Goal: Transaction & Acquisition: Book appointment/travel/reservation

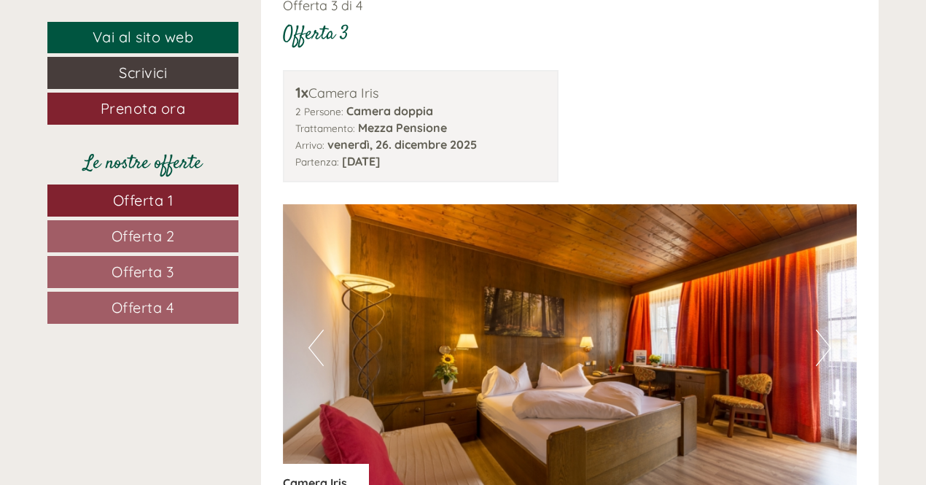
scroll to position [3291, 0]
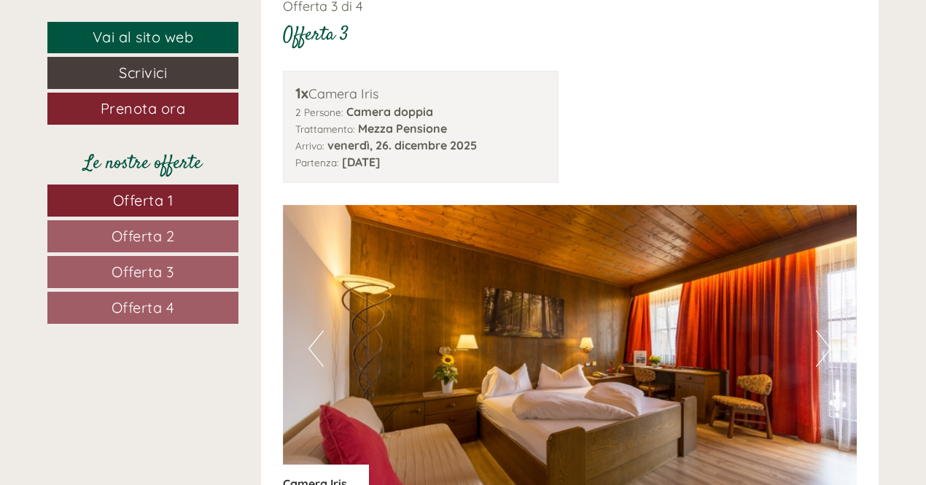
click at [826, 330] on button "Next" at bounding box center [823, 348] width 15 height 36
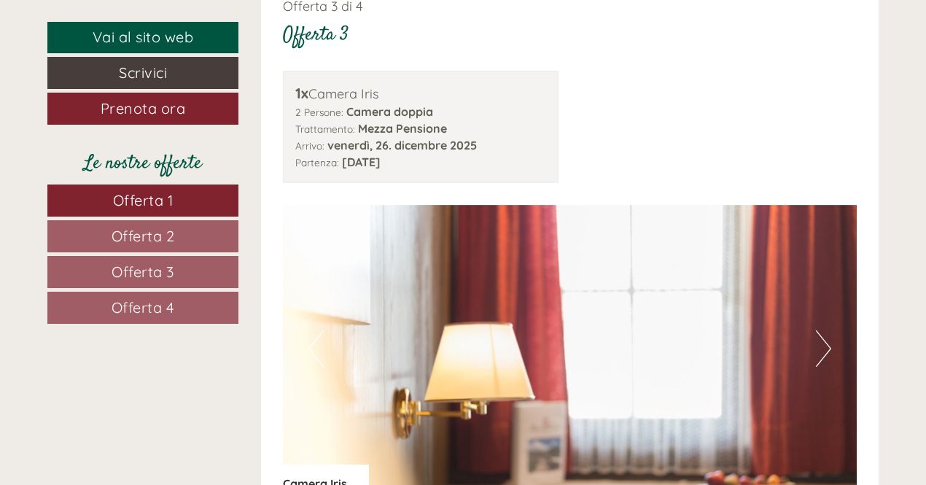
click at [826, 330] on button "Next" at bounding box center [823, 348] width 15 height 36
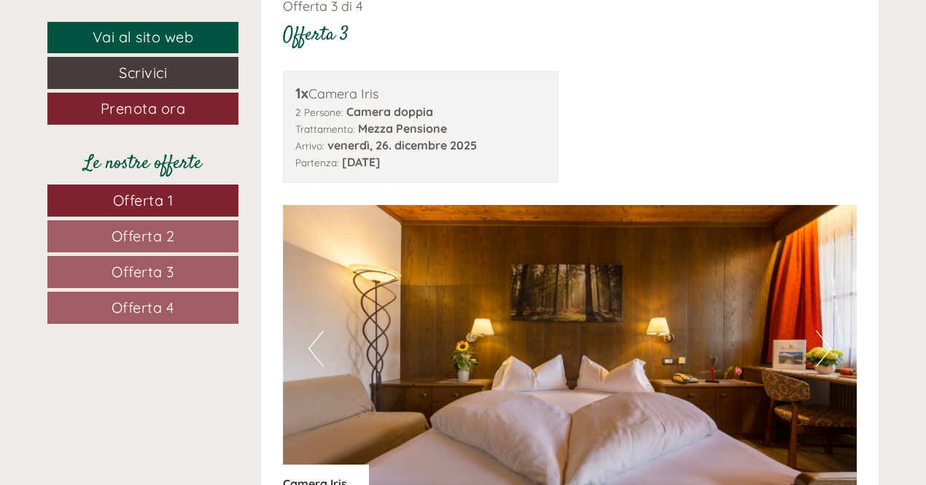
click at [826, 330] on button "Next" at bounding box center [823, 348] width 15 height 36
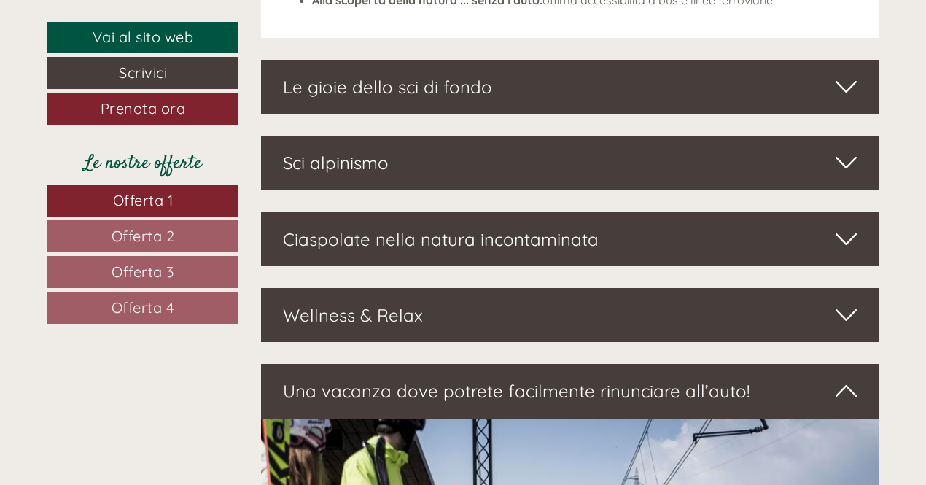
scroll to position [4621, 0]
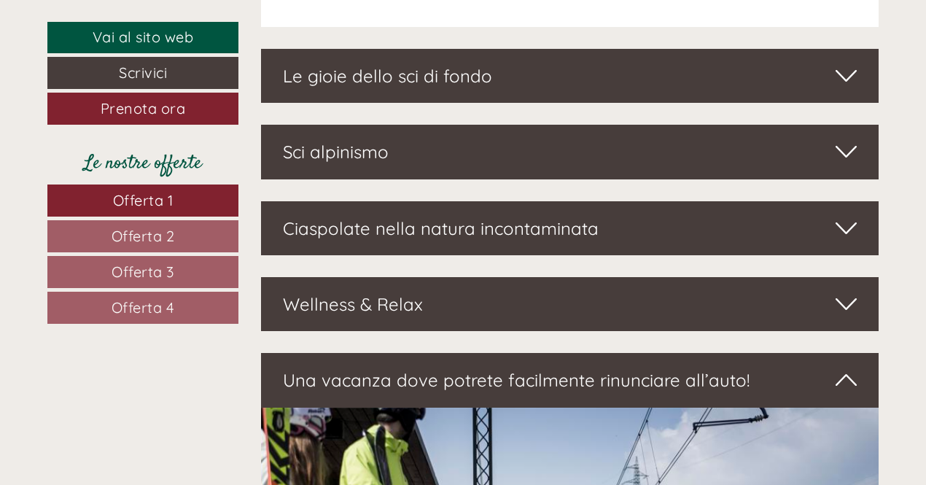
click at [861, 277] on div "Wellness & Relax" at bounding box center [570, 304] width 619 height 54
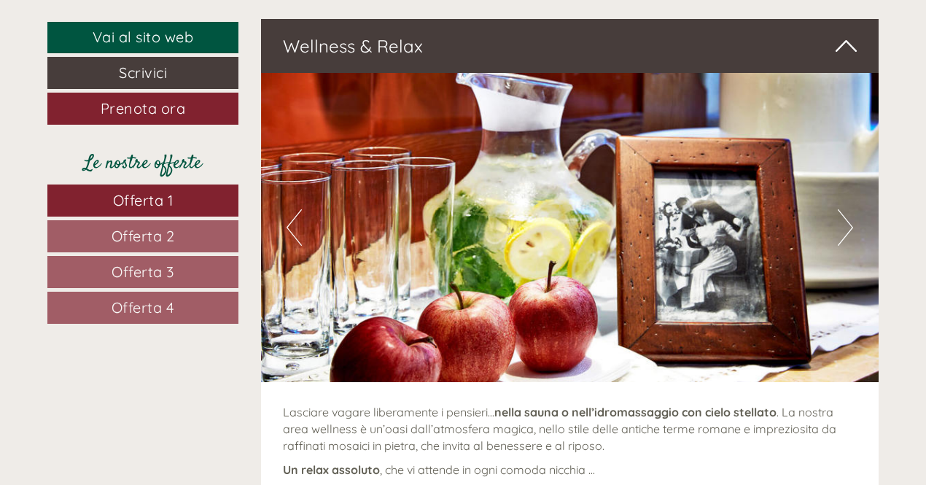
scroll to position [4799, 0]
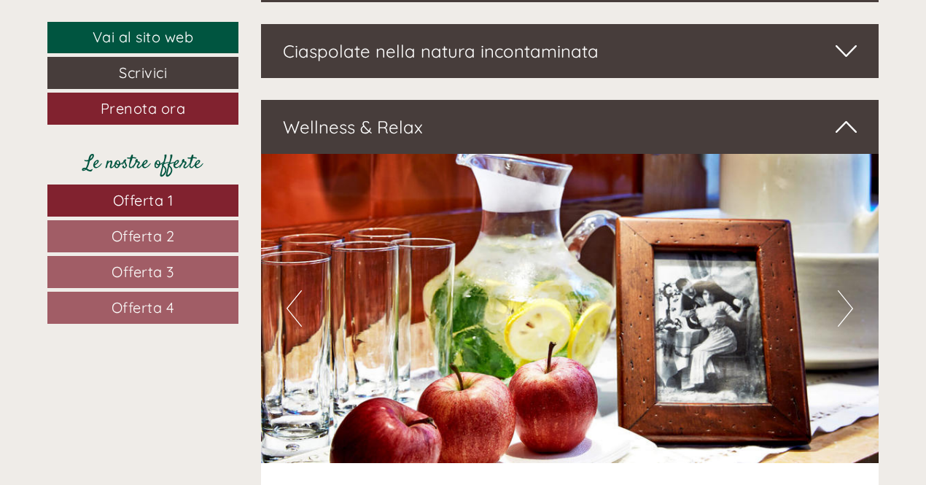
click at [843, 115] on icon at bounding box center [846, 127] width 21 height 25
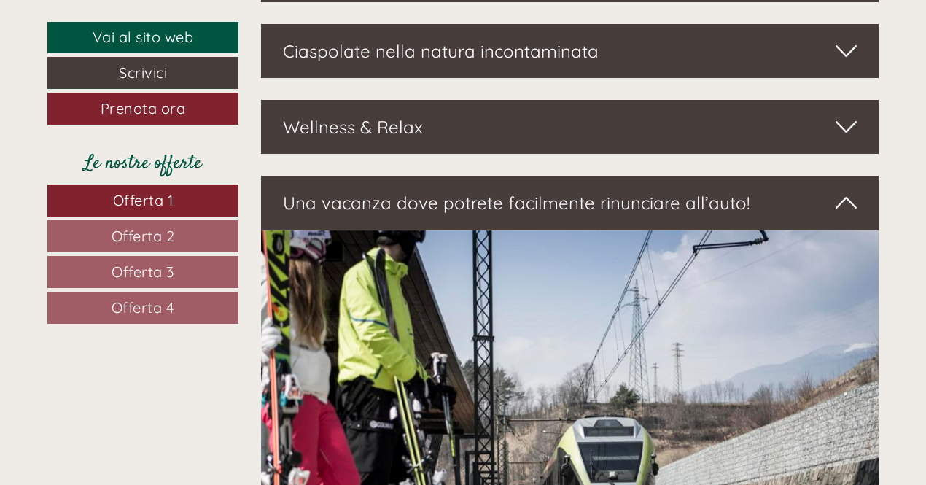
click at [842, 190] on icon at bounding box center [846, 202] width 21 height 25
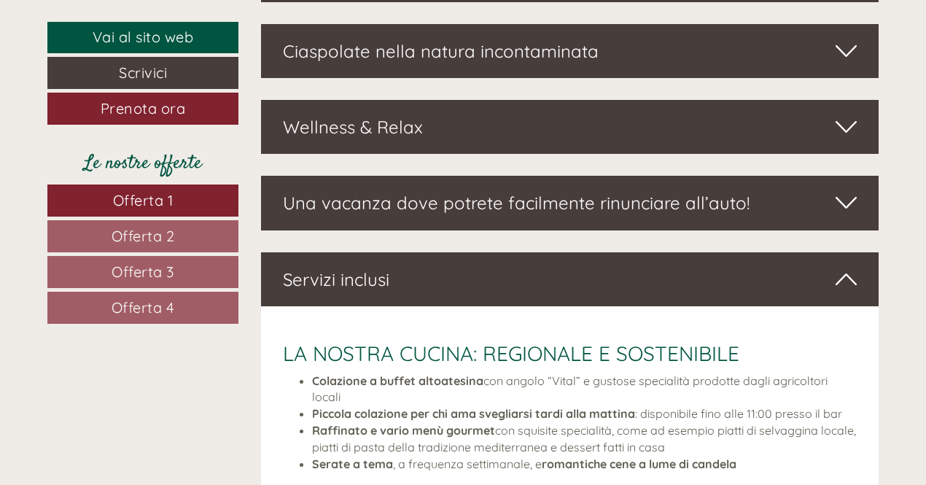
click at [866, 252] on div "Servizi inclusi" at bounding box center [570, 279] width 619 height 54
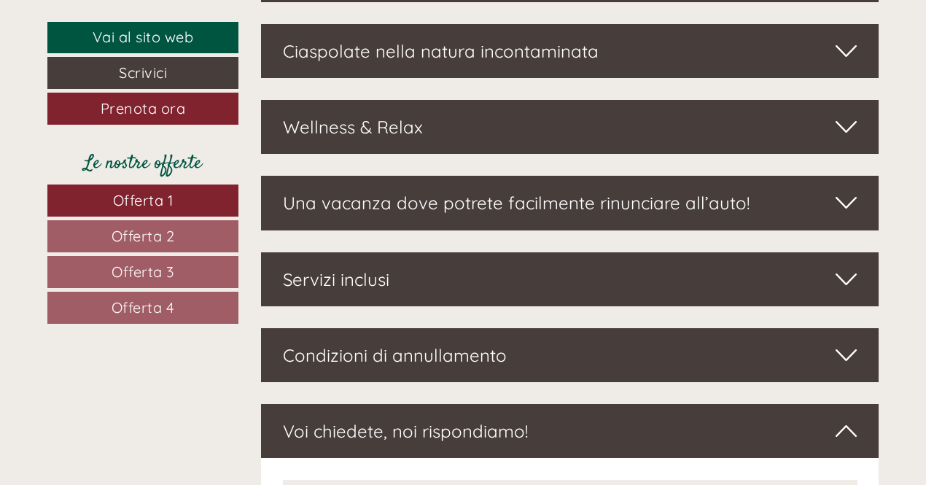
click at [866, 252] on div "Servizi inclusi" at bounding box center [570, 279] width 619 height 54
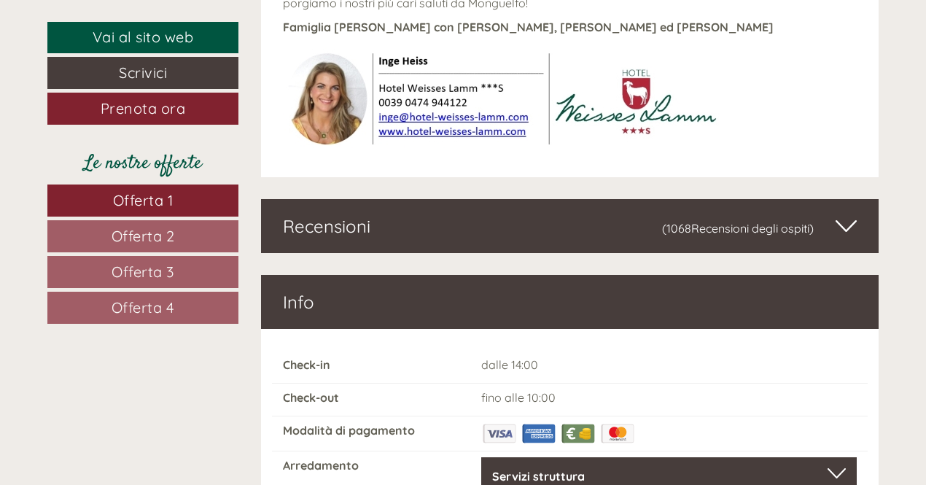
scroll to position [6202, 0]
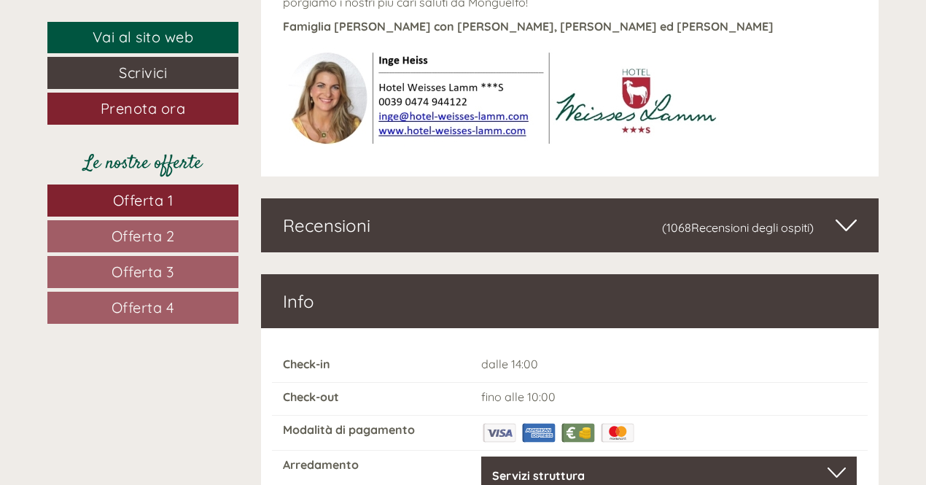
click at [823, 213] on span "(1068 Recensioni degli ospiti )" at bounding box center [749, 225] width 174 height 25
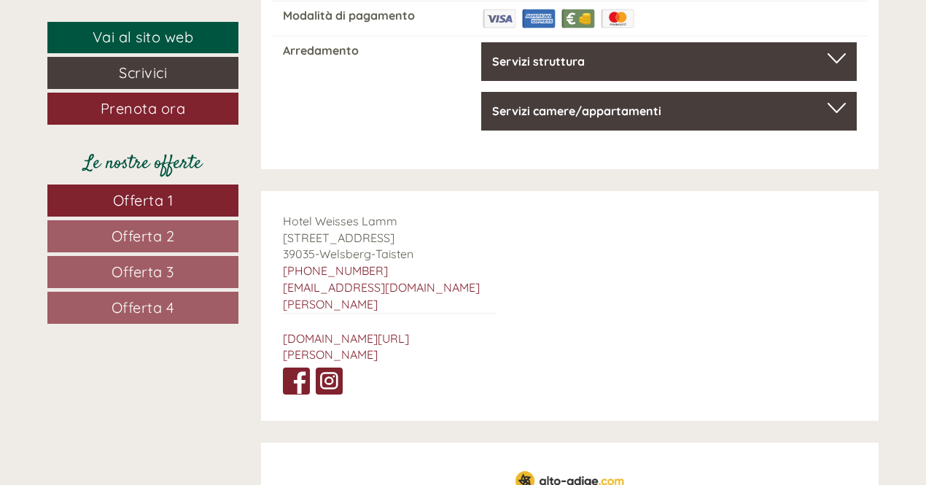
scroll to position [7159, 0]
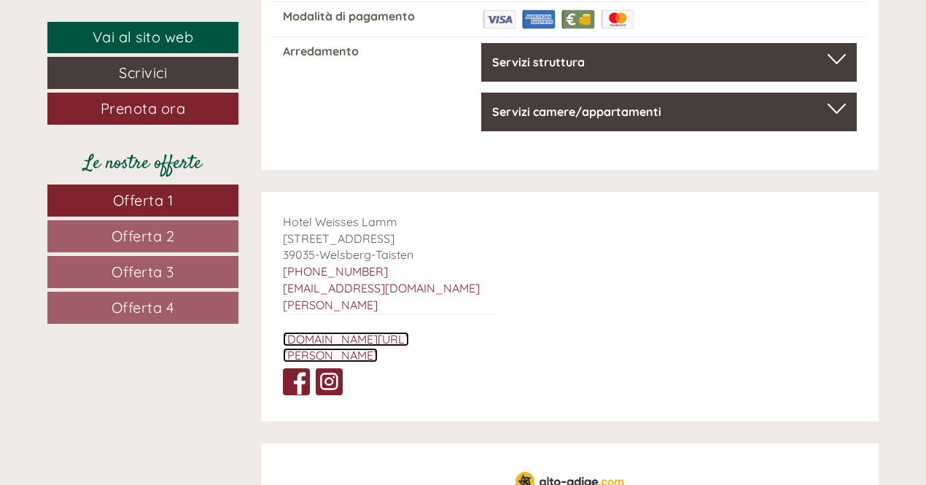
click at [376, 332] on link "[DOMAIN_NAME][URL][PERSON_NAME]" at bounding box center [346, 347] width 126 height 31
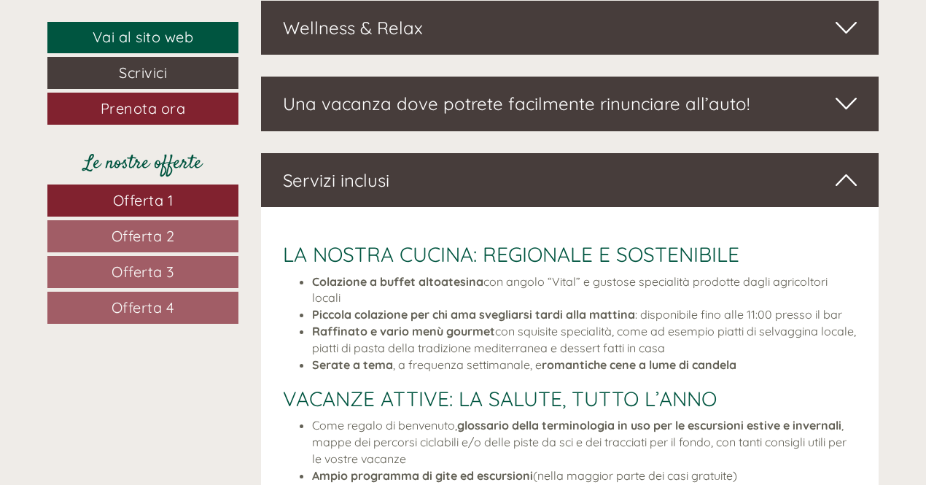
scroll to position [4899, 0]
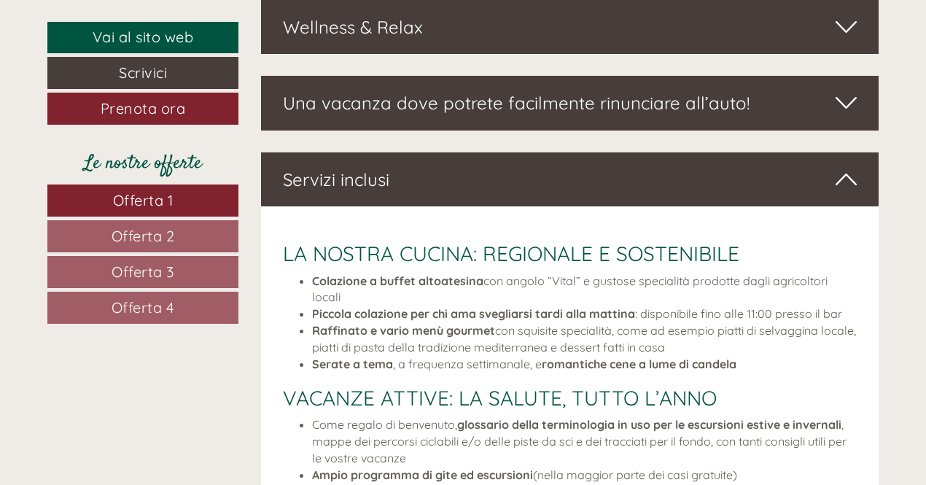
click at [476, 156] on div "Servizi inclusi" at bounding box center [570, 179] width 619 height 54
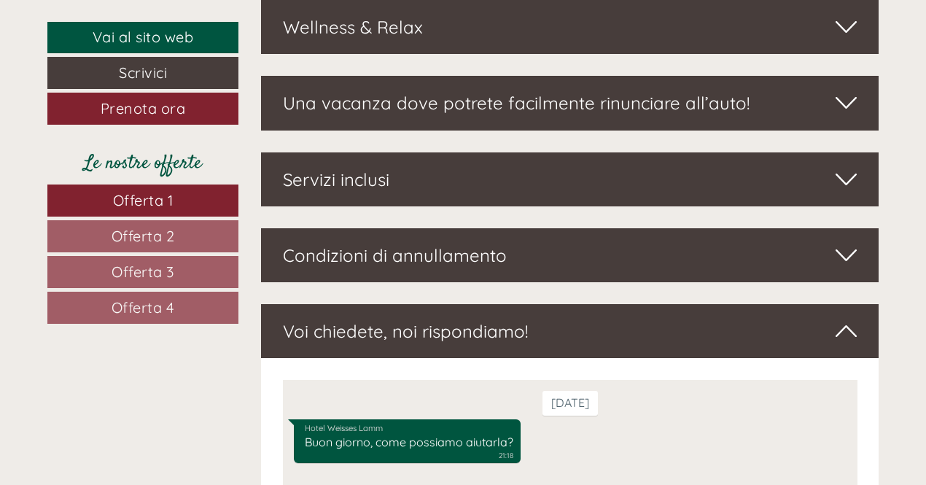
click at [476, 156] on div "Servizi inclusi" at bounding box center [570, 179] width 619 height 54
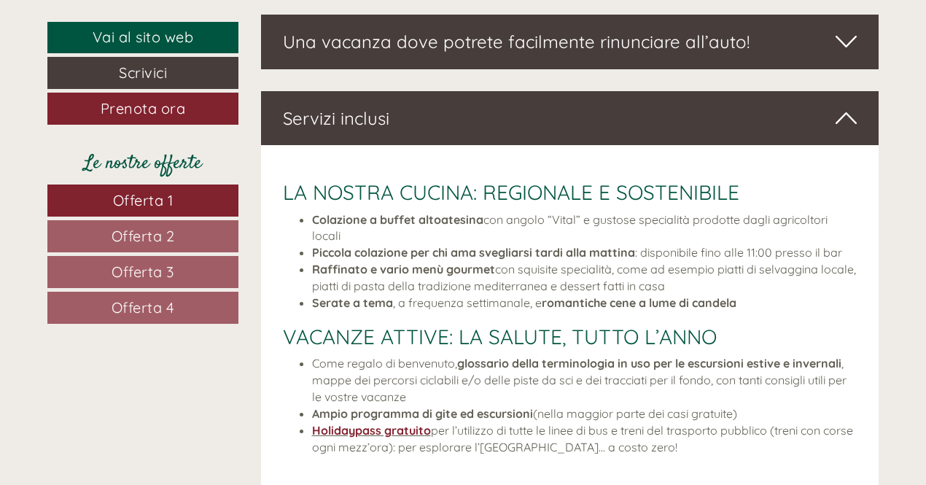
scroll to position [4961, 0]
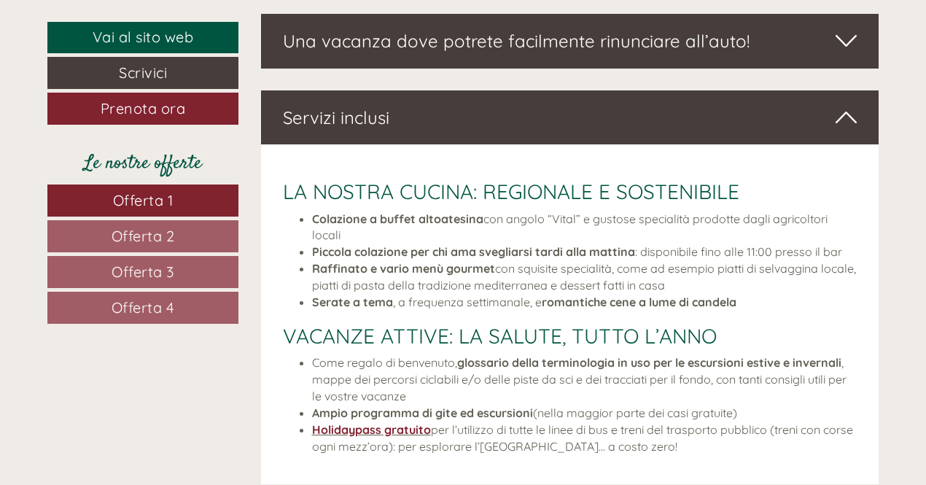
click at [498, 102] on div "Servizi inclusi" at bounding box center [570, 117] width 619 height 54
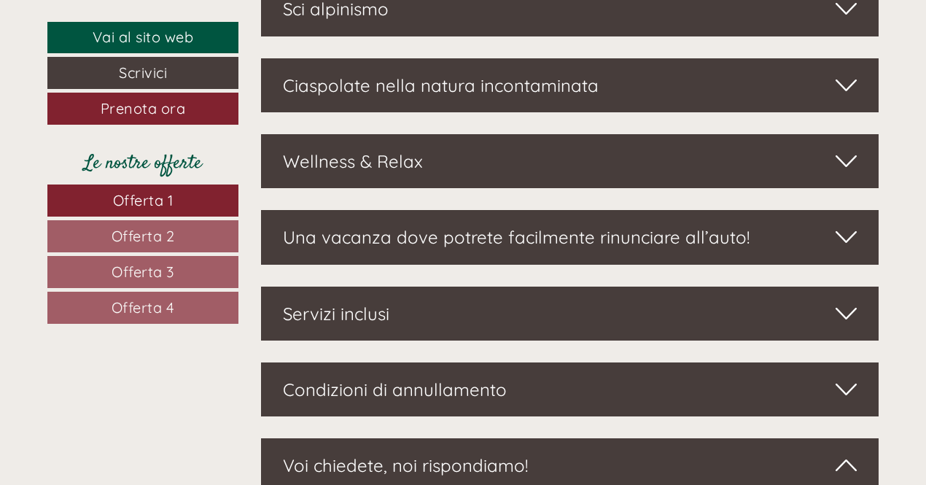
scroll to position [4764, 0]
click at [491, 134] on div "Wellness & Relax" at bounding box center [570, 161] width 619 height 54
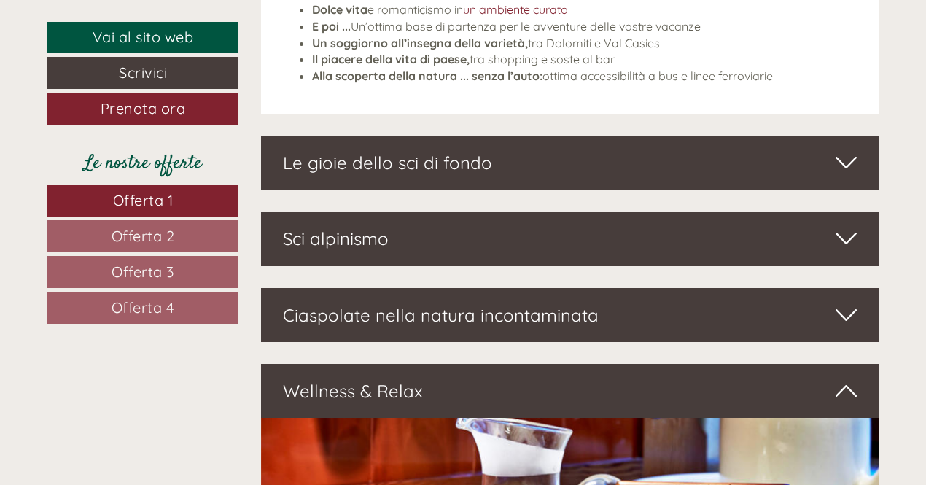
scroll to position [4535, 0]
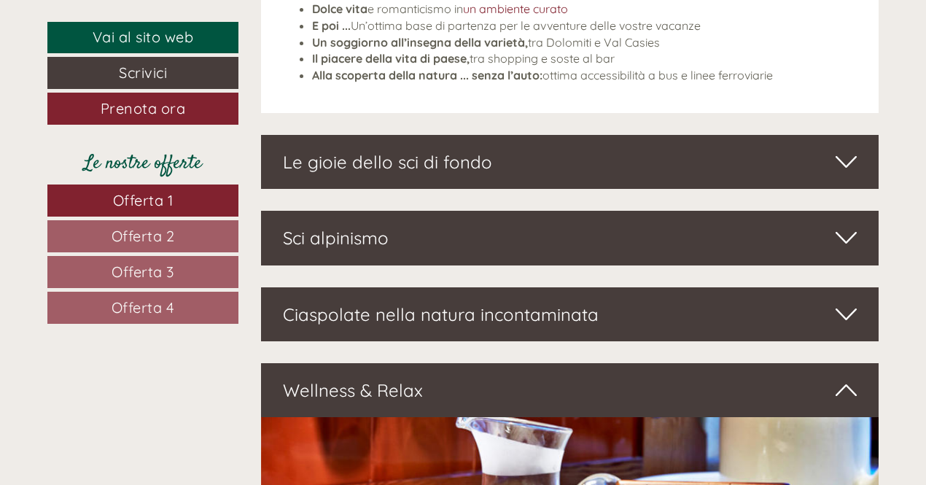
click at [421, 363] on div "Wellness & Relax" at bounding box center [570, 390] width 619 height 54
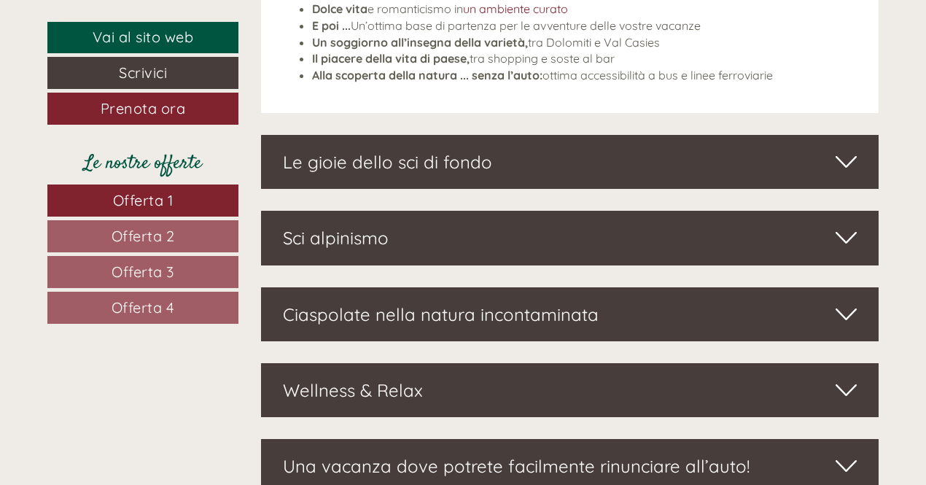
click at [432, 287] on div "Ciaspolate nella natura incontaminata" at bounding box center [570, 314] width 619 height 54
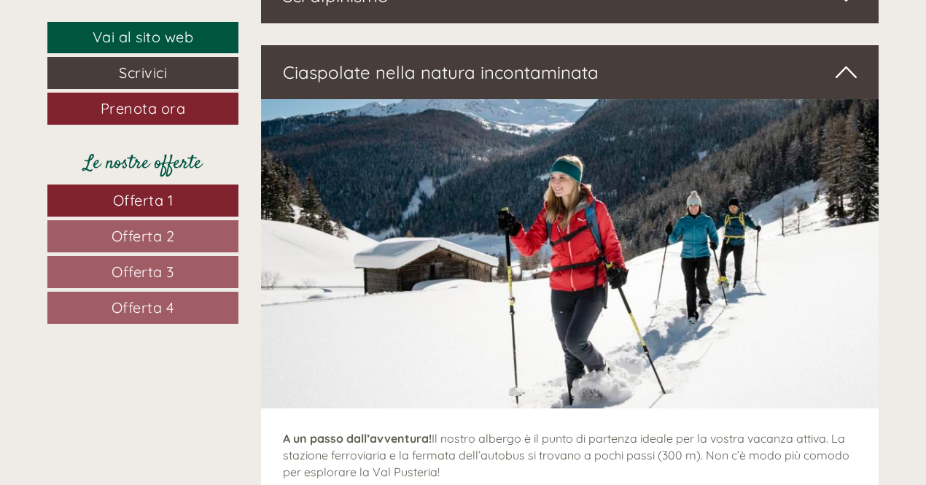
scroll to position [4723, 0]
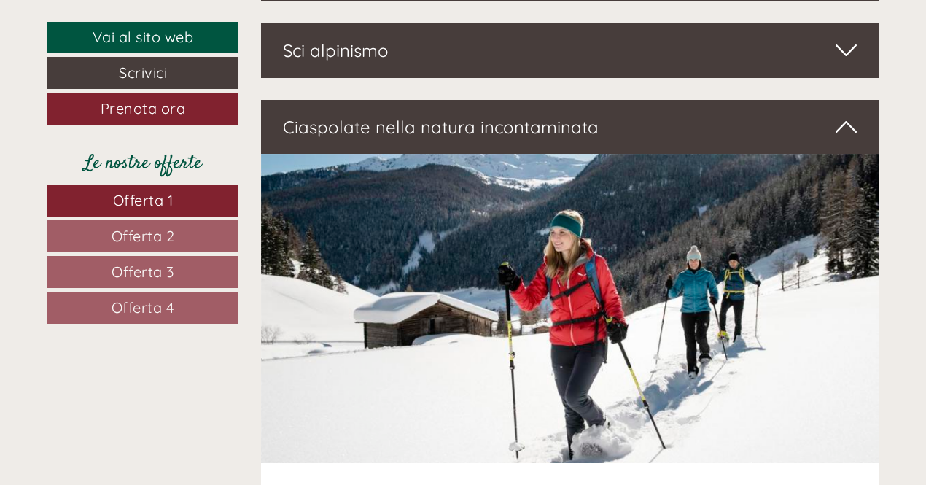
click at [489, 100] on div "Ciaspolate nella natura incontaminata" at bounding box center [570, 127] width 619 height 54
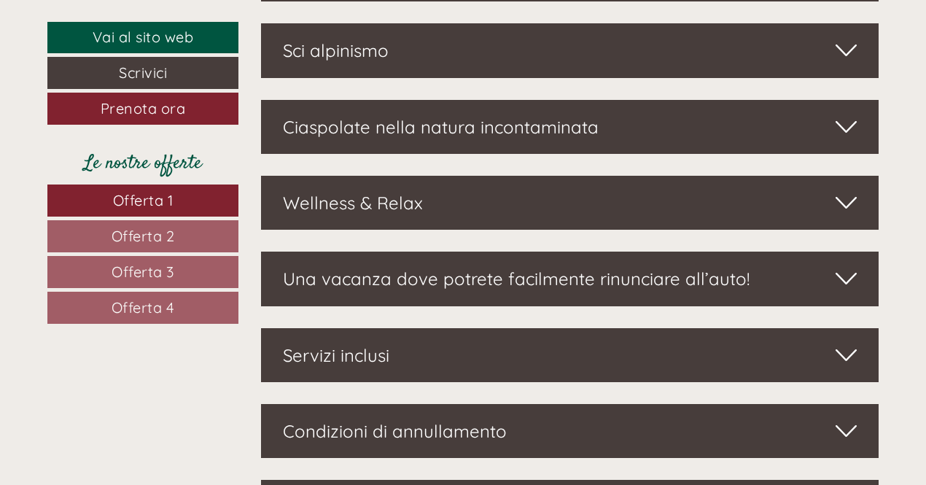
scroll to position [4432, 0]
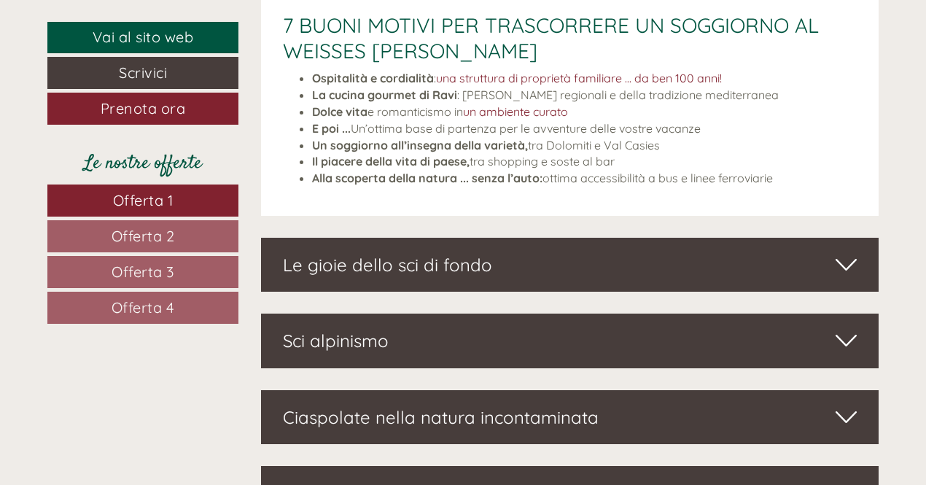
click at [221, 202] on link "Offerta 1" at bounding box center [142, 201] width 191 height 32
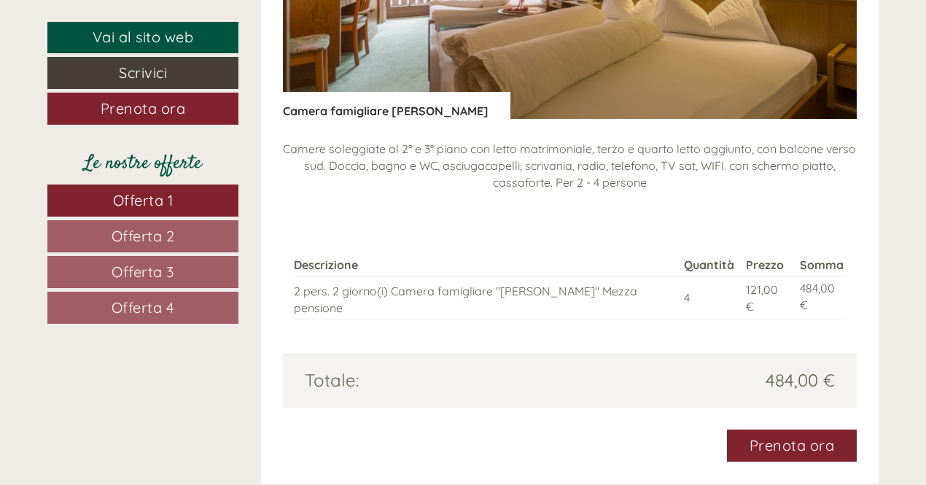
scroll to position [1858, 0]
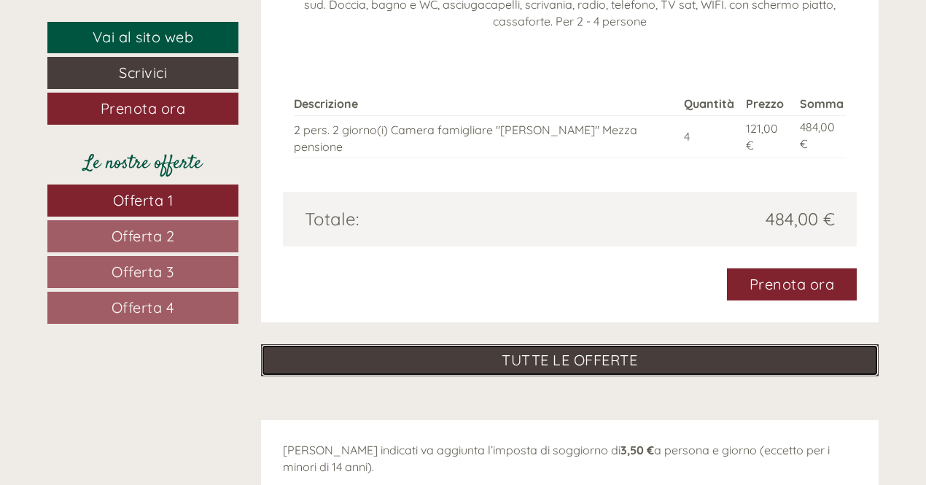
click at [378, 348] on link "TUTTE LE OFFERTE" at bounding box center [570, 360] width 619 height 32
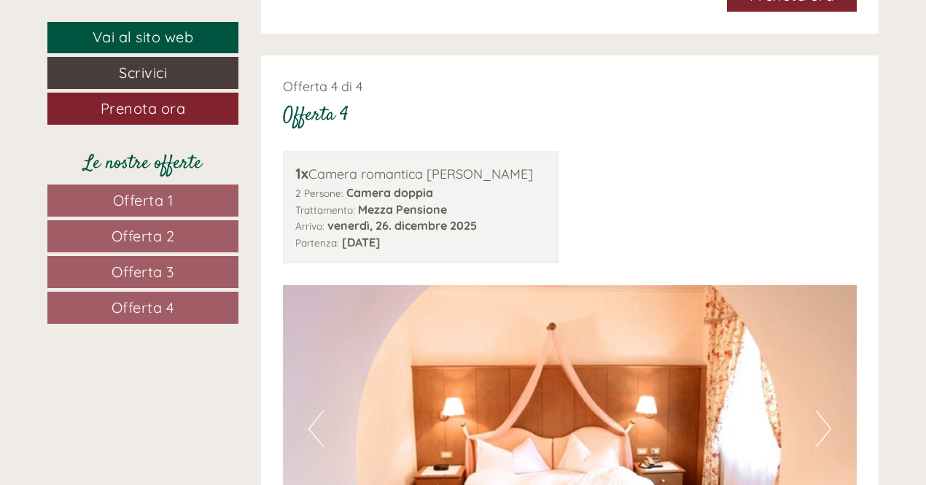
scroll to position [3995, 0]
